Goal: Subscribe to service/newsletter

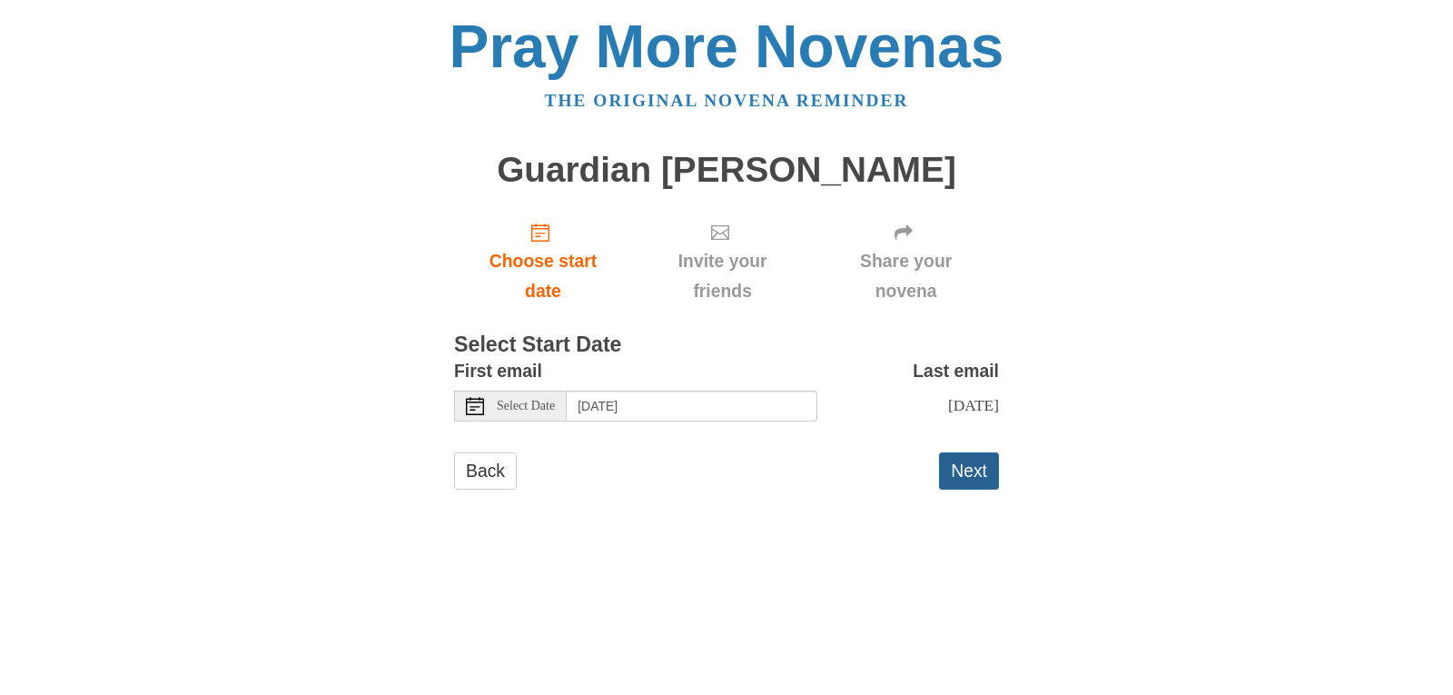
click at [963, 469] on button "Next" at bounding box center [969, 470] width 60 height 37
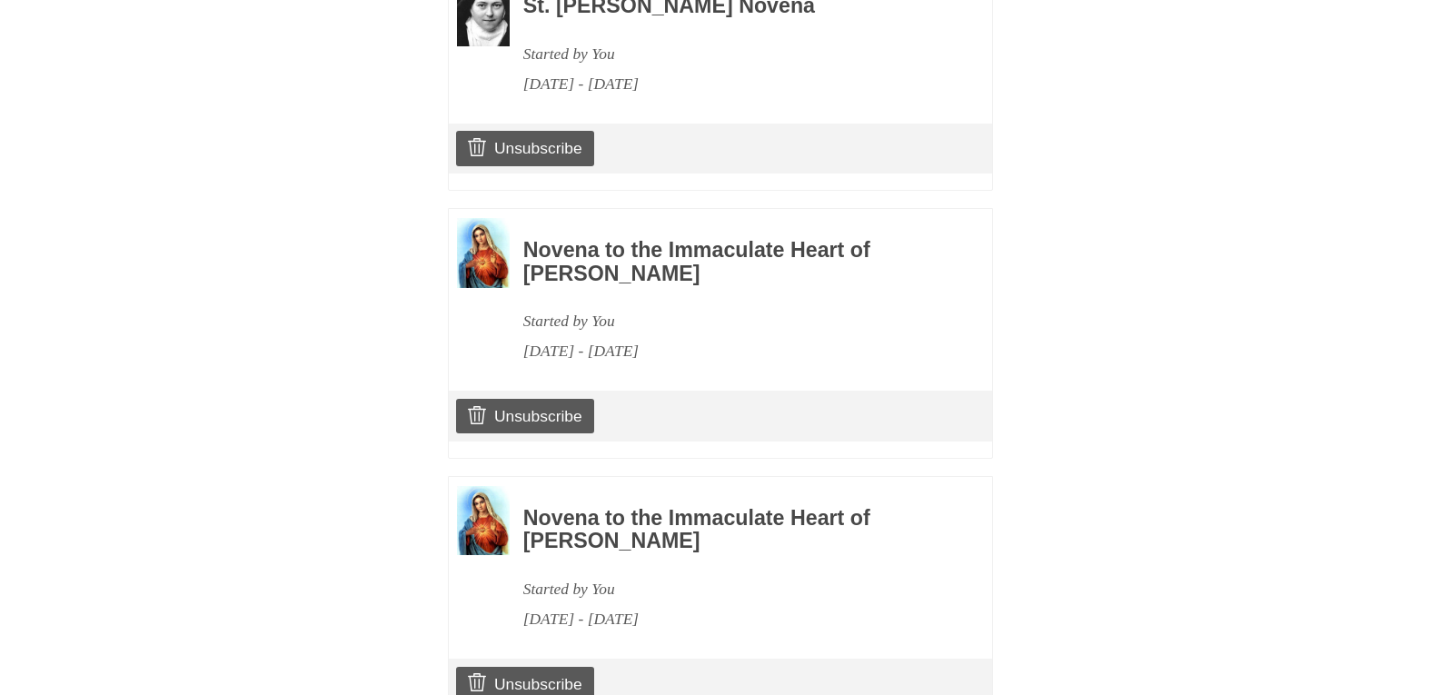
scroll to position [1181, 0]
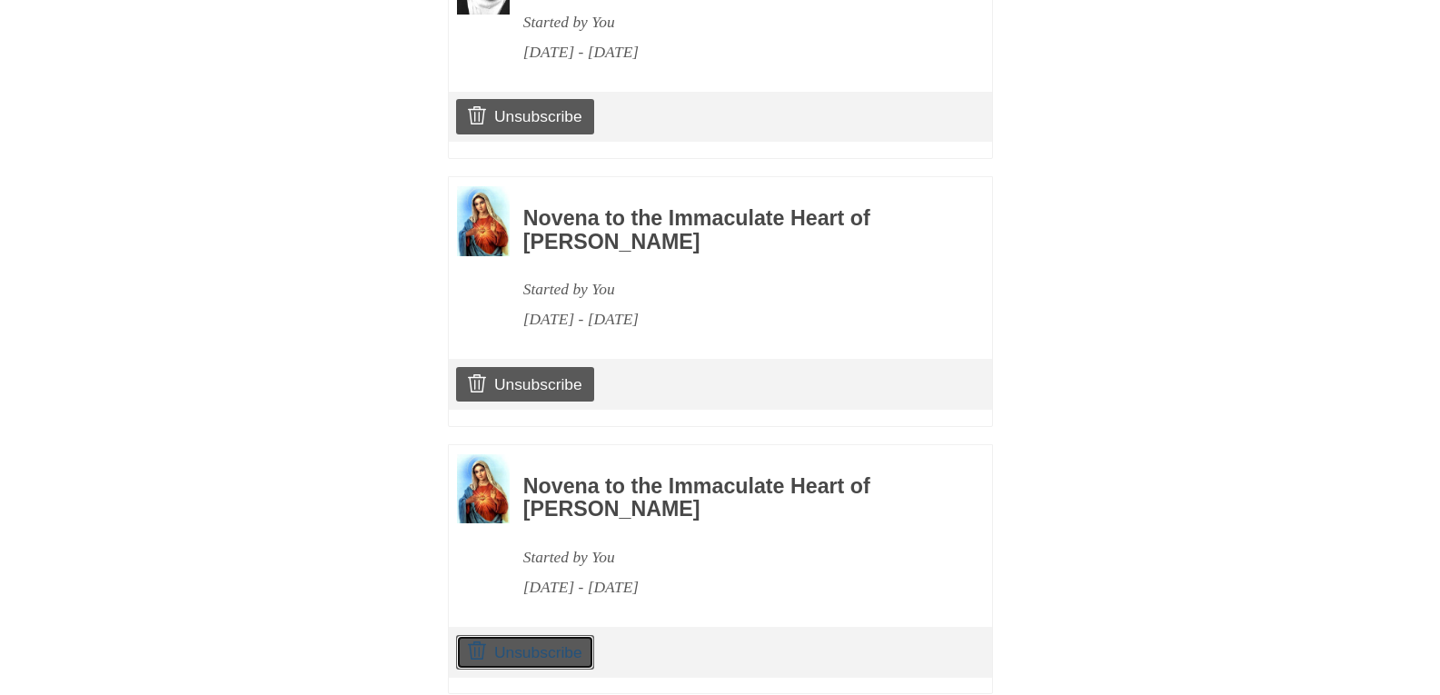
drag, startPoint x: 528, startPoint y: 631, endPoint x: 795, endPoint y: 106, distance: 589.0
click at [530, 635] on link "Unsubscribe" at bounding box center [524, 652] width 137 height 35
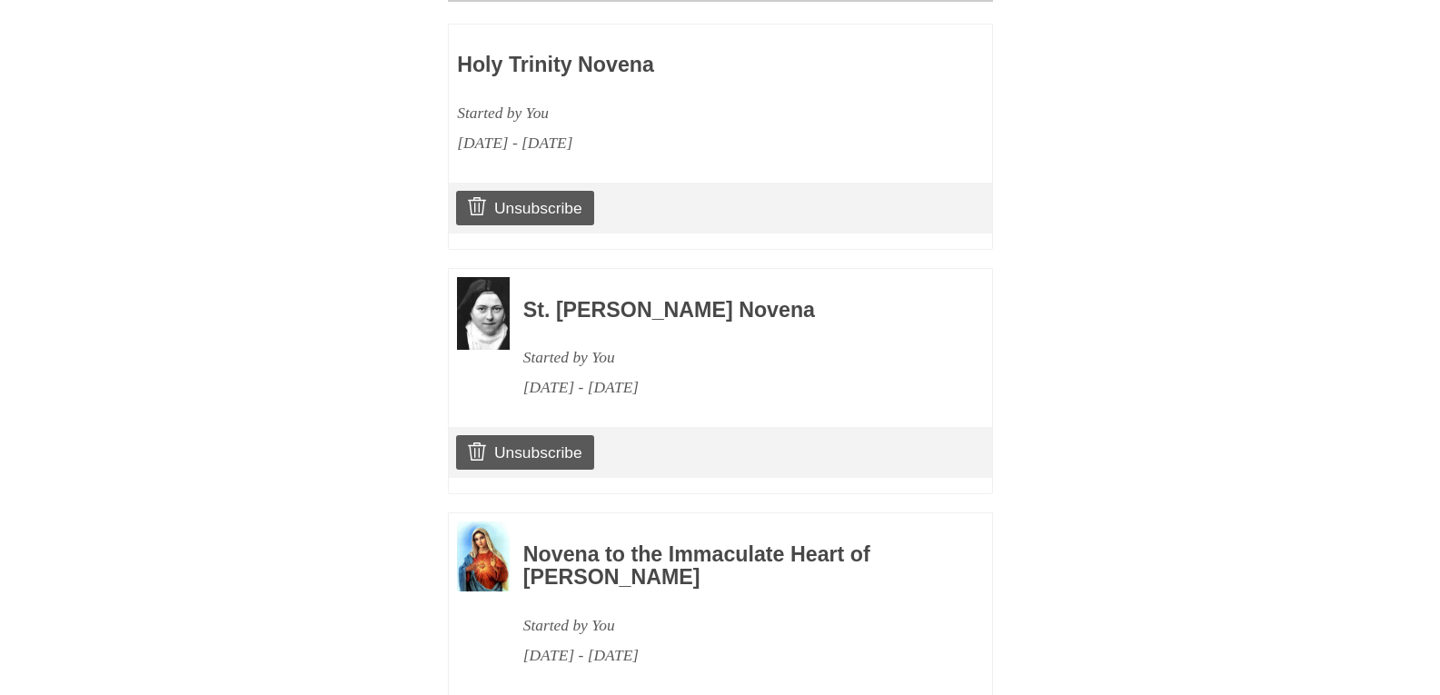
scroll to position [477, 0]
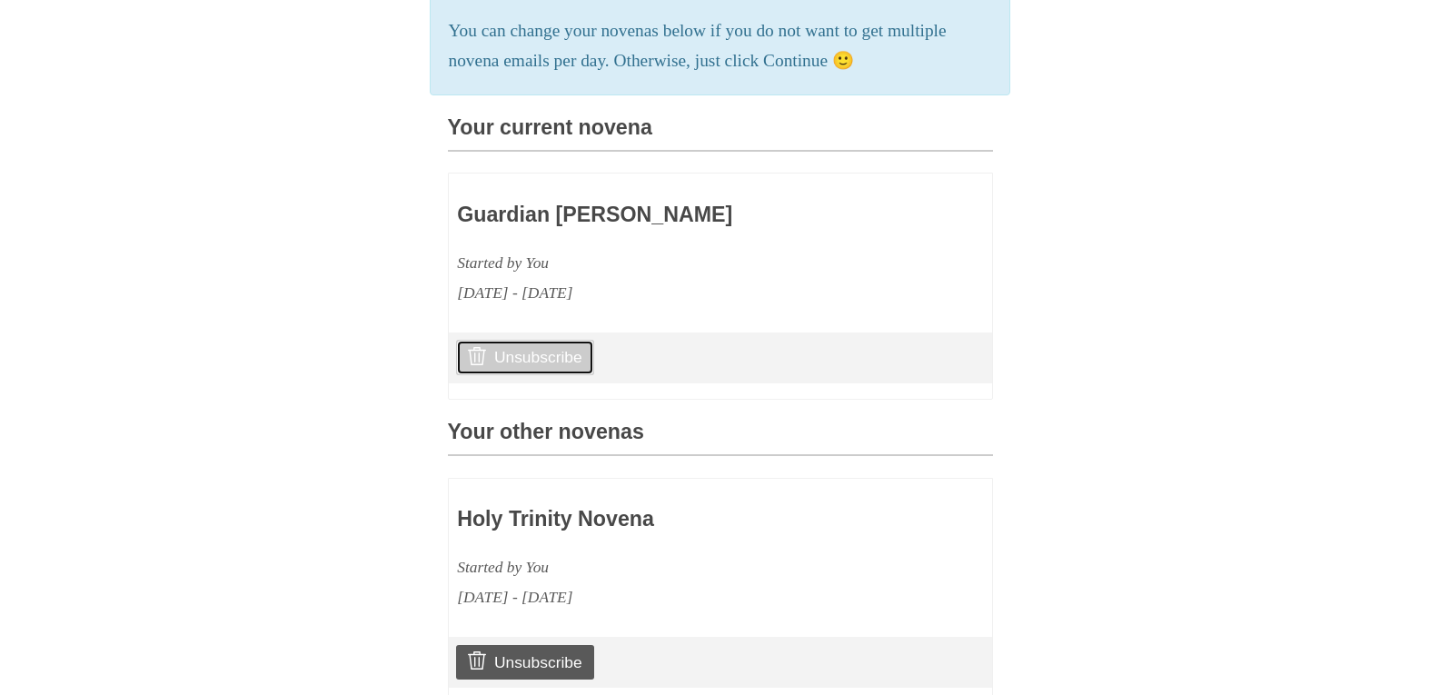
click at [537, 374] on link "Unsubscribe" at bounding box center [524, 357] width 137 height 35
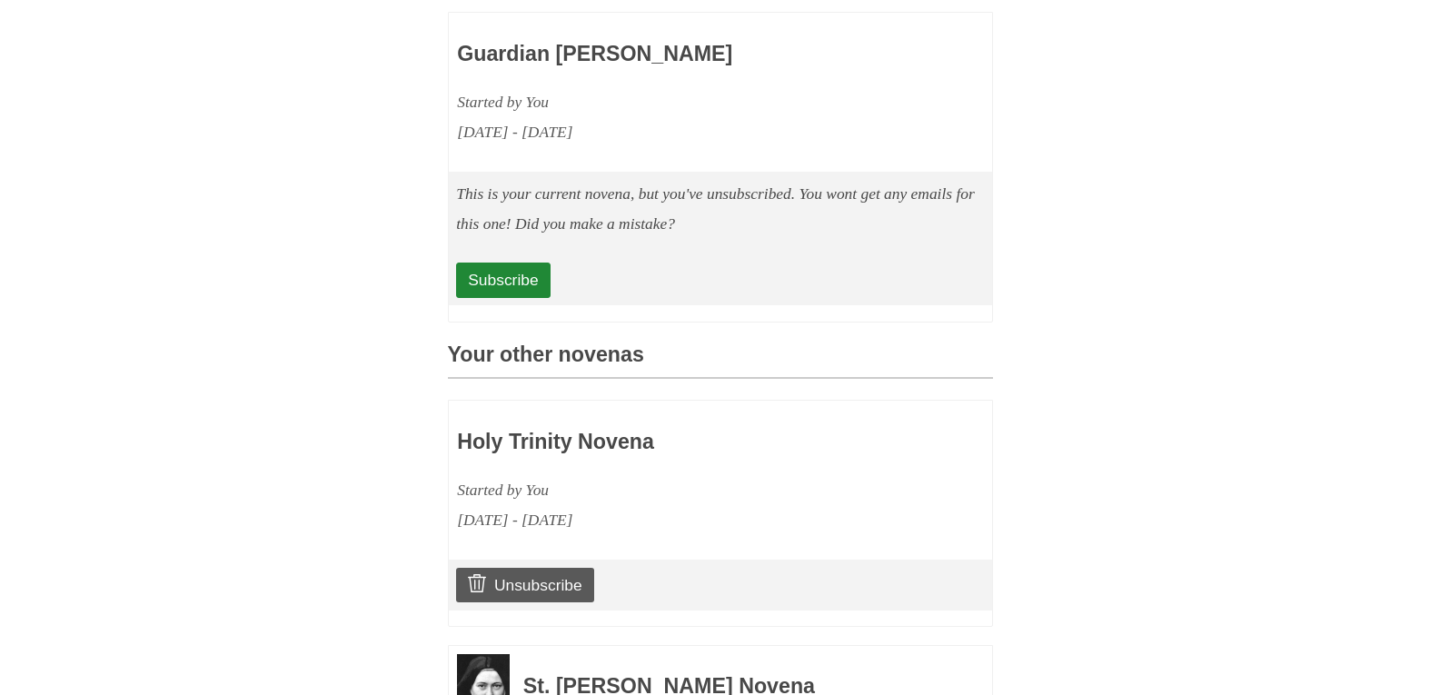
scroll to position [636, 0]
click at [518, 299] on link "Subscribe" at bounding box center [503, 281] width 94 height 35
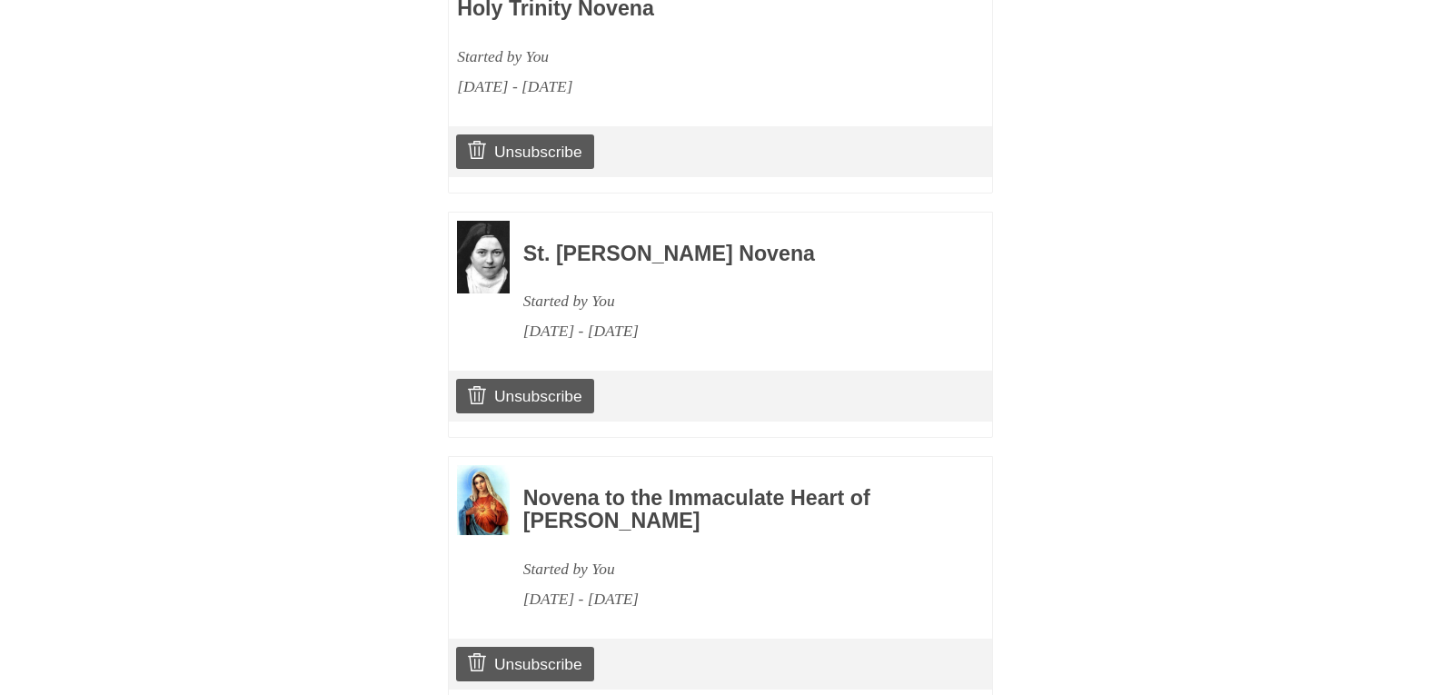
scroll to position [1113, 0]
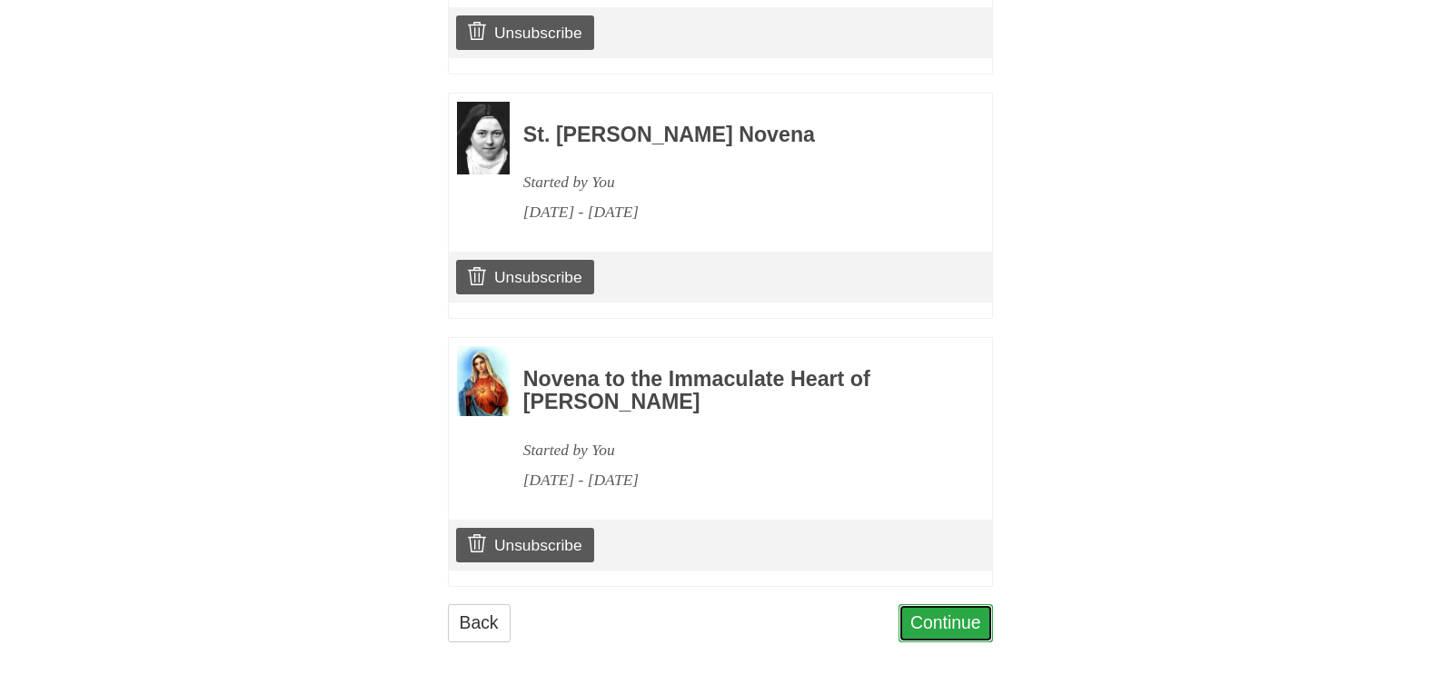
click at [968, 622] on link "Continue" at bounding box center [945, 622] width 94 height 37
